Goal: Navigation & Orientation: Find specific page/section

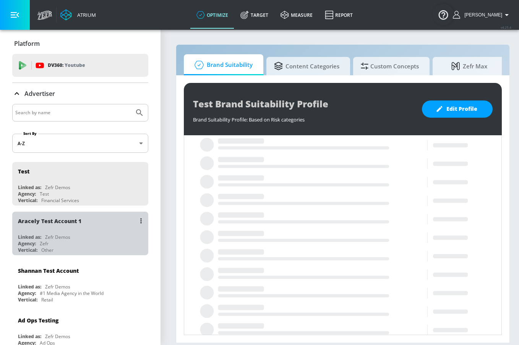
click at [51, 240] on div "Agency: Zefr" at bounding box center [82, 243] width 128 height 6
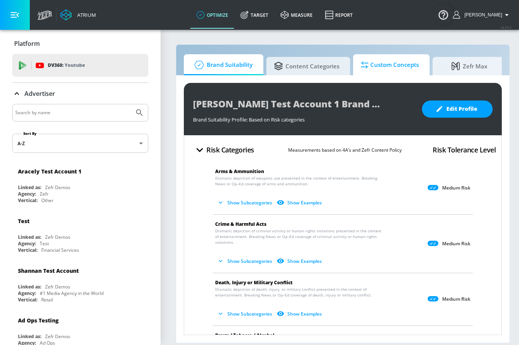
click at [380, 66] on span "Custom Concepts" at bounding box center [390, 65] width 58 height 18
